Goal: Participate in discussion: Engage in conversation with other users on a specific topic

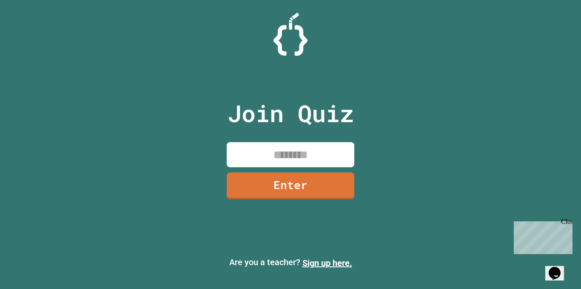
click at [295, 148] on input at bounding box center [291, 154] width 128 height 25
type input "********"
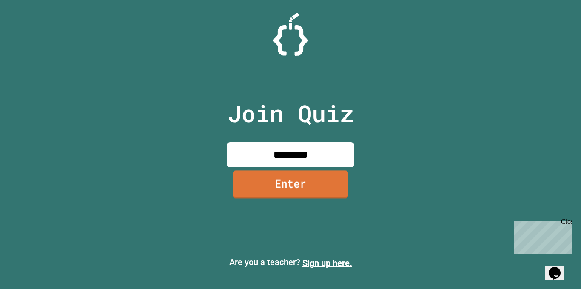
click at [311, 191] on link "Enter" at bounding box center [290, 184] width 116 height 28
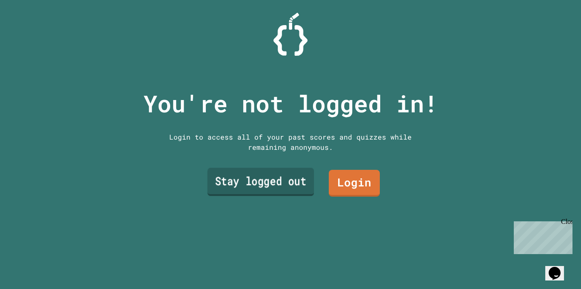
click at [266, 168] on link "Stay logged out" at bounding box center [260, 182] width 107 height 28
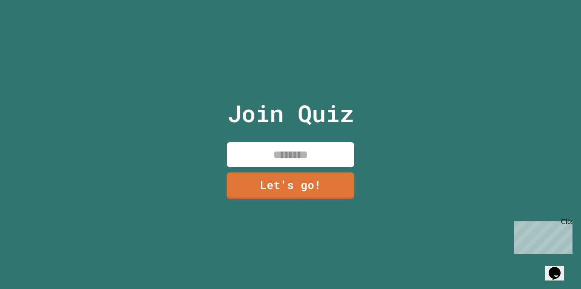
click at [279, 153] on input at bounding box center [291, 154] width 128 height 25
type input "*******"
click at [301, 182] on link "Let's go!" at bounding box center [290, 185] width 130 height 28
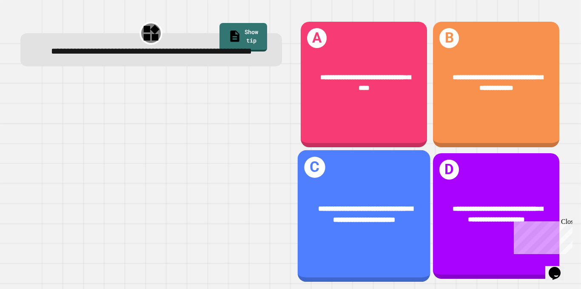
click at [395, 204] on span "**********" at bounding box center [365, 213] width 95 height 18
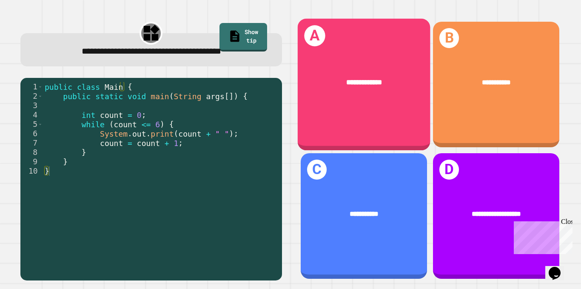
click at [338, 115] on div "**********" at bounding box center [363, 85] width 133 height 132
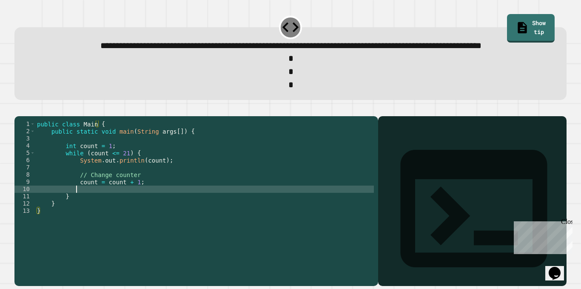
click at [144, 213] on div "public class Main { public static void main ( String args [ ]) { int count = 1 …" at bounding box center [204, 185] width 338 height 130
click at [130, 211] on div "public class Main { public static void main ( String args [ ]) { int count = 1 …" at bounding box center [204, 185] width 338 height 130
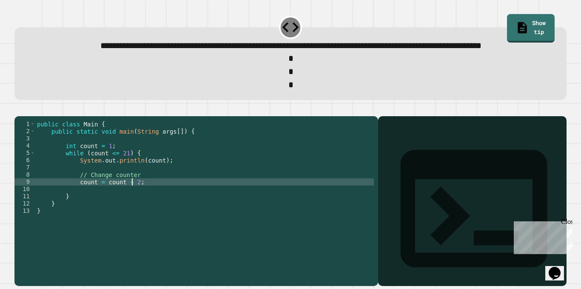
scroll to position [0, 7]
type textarea "**********"
click at [27, 117] on icon "button" at bounding box center [24, 114] width 5 height 6
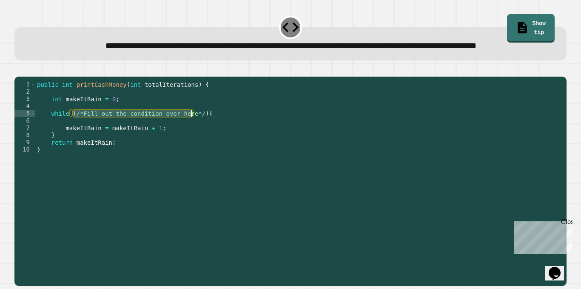
drag, startPoint x: 73, startPoint y: 139, endPoint x: 190, endPoint y: 137, distance: 117.3
click at [190, 137] on div "public int printCashMoney ( int totalIterations ) { int makeItRain = 0 ; while …" at bounding box center [298, 164] width 527 height 166
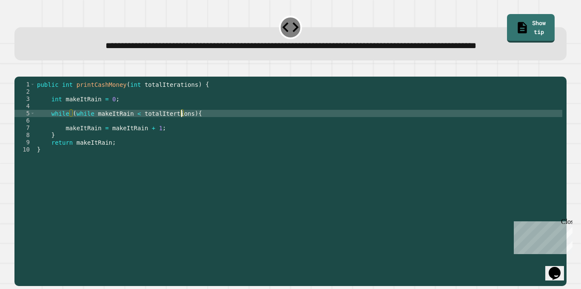
scroll to position [0, 10]
click at [19, 70] on button "button" at bounding box center [19, 70] width 0 height 0
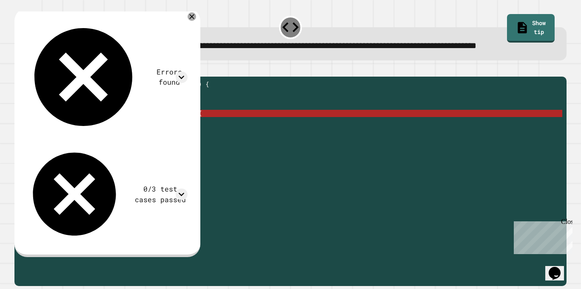
click at [180, 137] on div "public int printCashMoney ( int totalIterations ) { int makeItRain = 0 ; while …" at bounding box center [298, 164] width 527 height 166
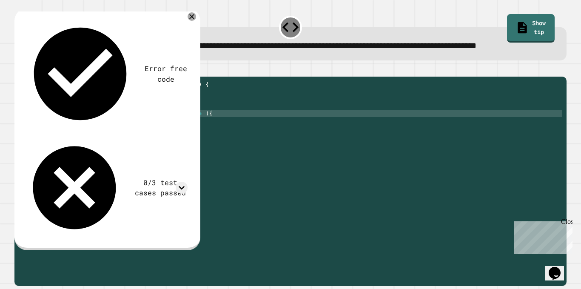
scroll to position [0, 11]
click at [19, 70] on icon "button" at bounding box center [19, 70] width 0 height 0
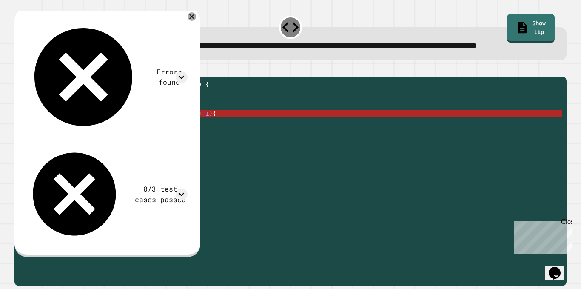
click at [80, 139] on div "public int printCashMoney ( int totalIterations ) { int makeItRain = 0 ; while …" at bounding box center [298, 164] width 527 height 166
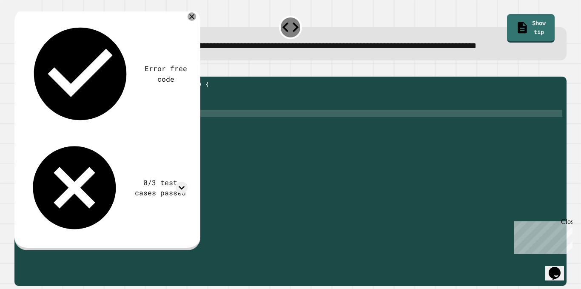
scroll to position [0, 10]
click at [26, 78] on icon "button" at bounding box center [24, 75] width 5 height 6
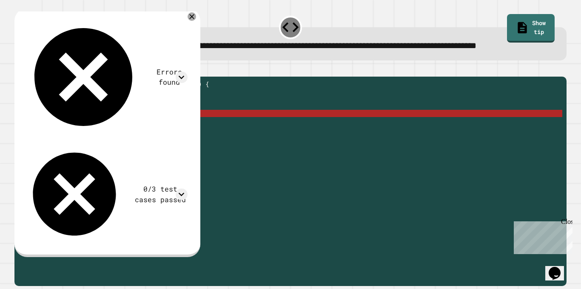
click at [176, 139] on div "public int printCashMoney ( int totalIterations ) { int makeItRain = 0 ; while …" at bounding box center [298, 164] width 527 height 166
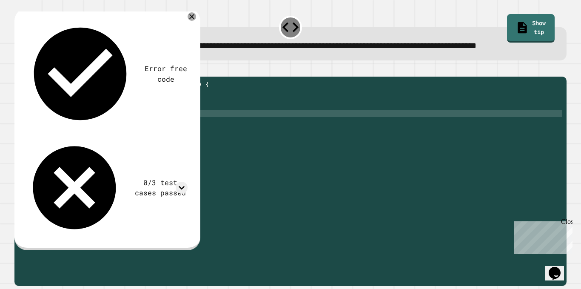
scroll to position [0, 9]
click at [19, 70] on button "button" at bounding box center [19, 70] width 0 height 0
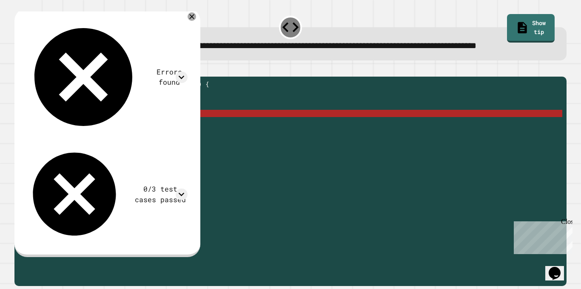
click at [150, 139] on div "public int printCashMoney ( int totalIterations ) { int makeItRain = 0 ; while …" at bounding box center [298, 164] width 527 height 166
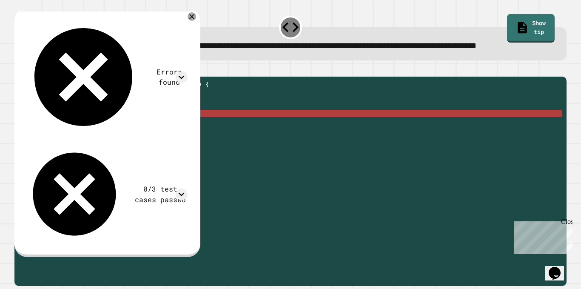
scroll to position [0, 8]
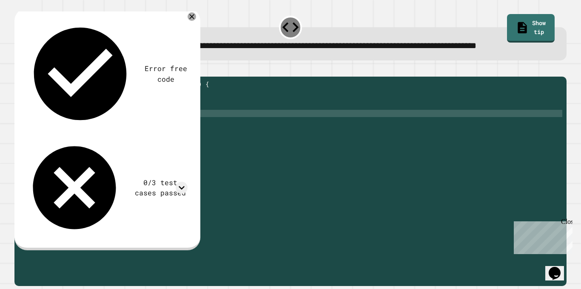
click at [164, 140] on div "public int printCashMoney ( int totalIterations ) { int makeItRain = 0 ; while …" at bounding box center [298, 164] width 527 height 166
click at [27, 78] on icon "button" at bounding box center [24, 75] width 5 height 6
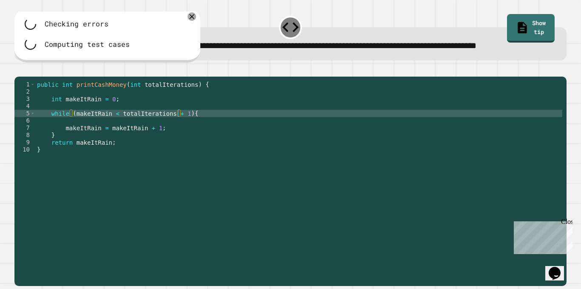
click at [27, 77] on div at bounding box center [290, 71] width 552 height 10
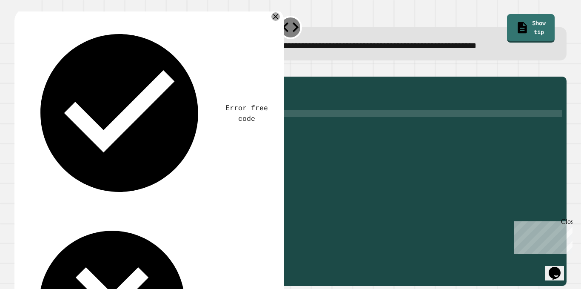
click at [173, 142] on div "public int printCashMoney ( int totalIterations ) { int makeItRain = 0 ; while …" at bounding box center [298, 164] width 527 height 166
type textarea "**********"
click at [26, 78] on icon "button" at bounding box center [24, 75] width 5 height 6
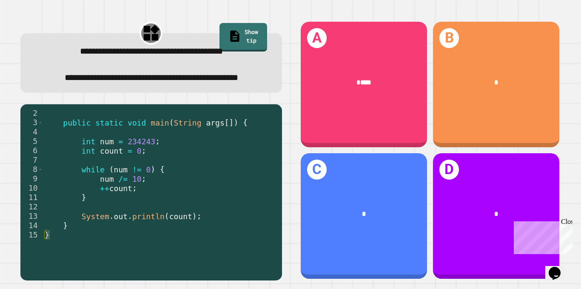
scroll to position [9, 0]
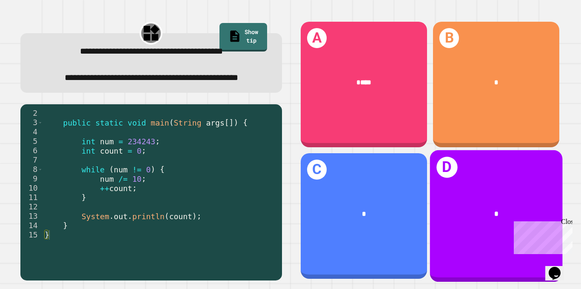
click at [452, 194] on div "*" at bounding box center [495, 214] width 133 height 40
